Goal: Navigation & Orientation: Go to known website

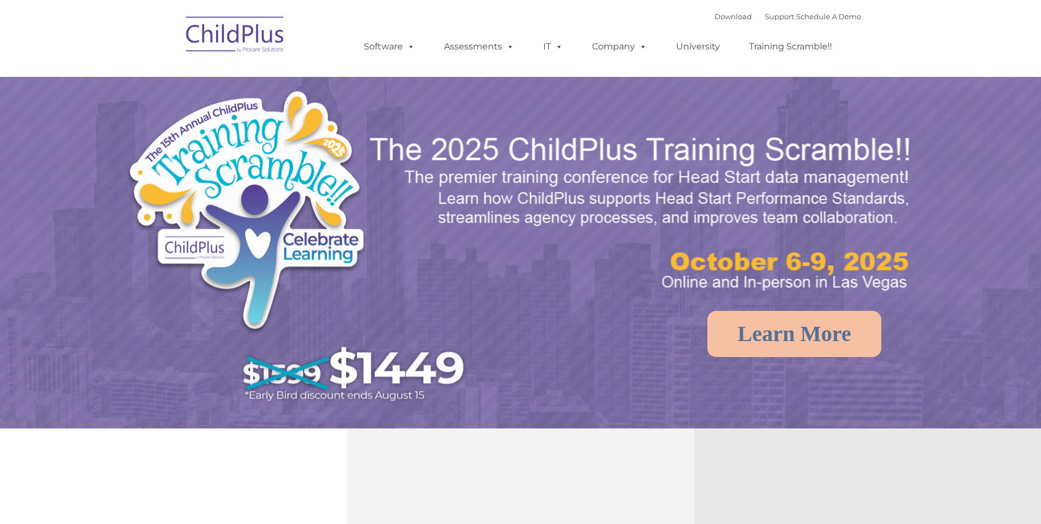
select select "MEDIUM"
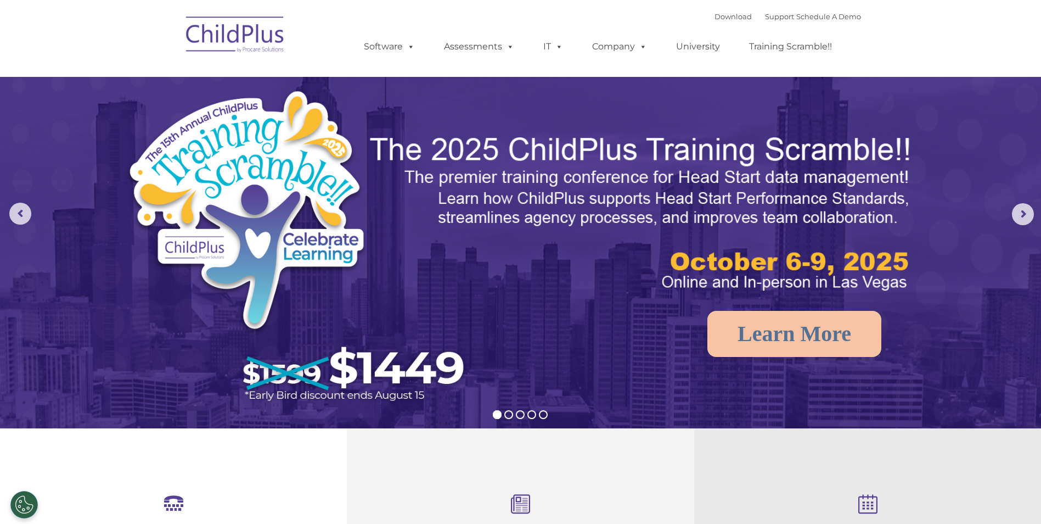
click at [243, 33] on img at bounding box center [236, 36] width 110 height 55
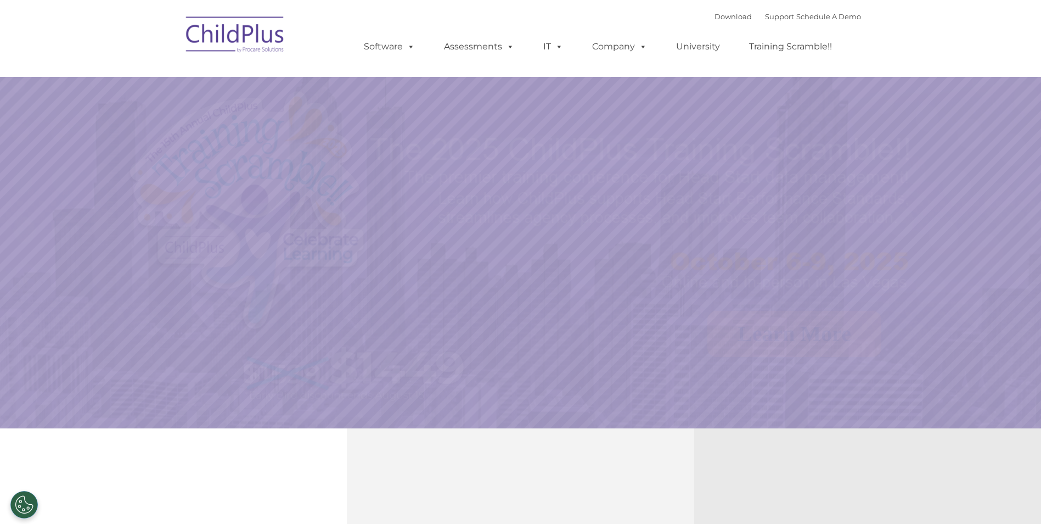
select select "MEDIUM"
